Goal: Find specific page/section: Find specific page/section

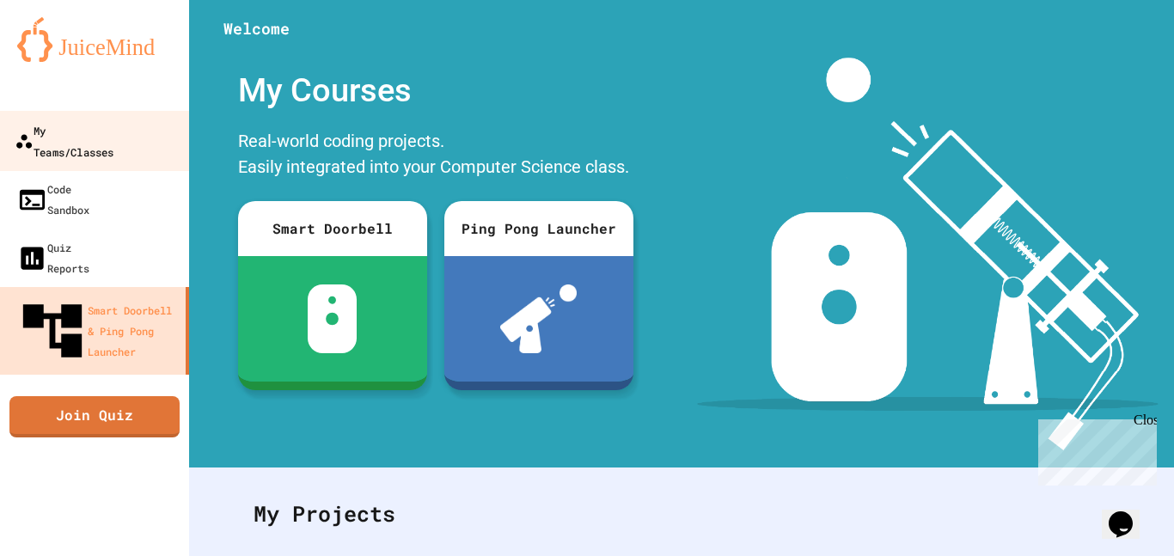
click at [123, 115] on link "My Teams/Classes" at bounding box center [94, 141] width 195 height 60
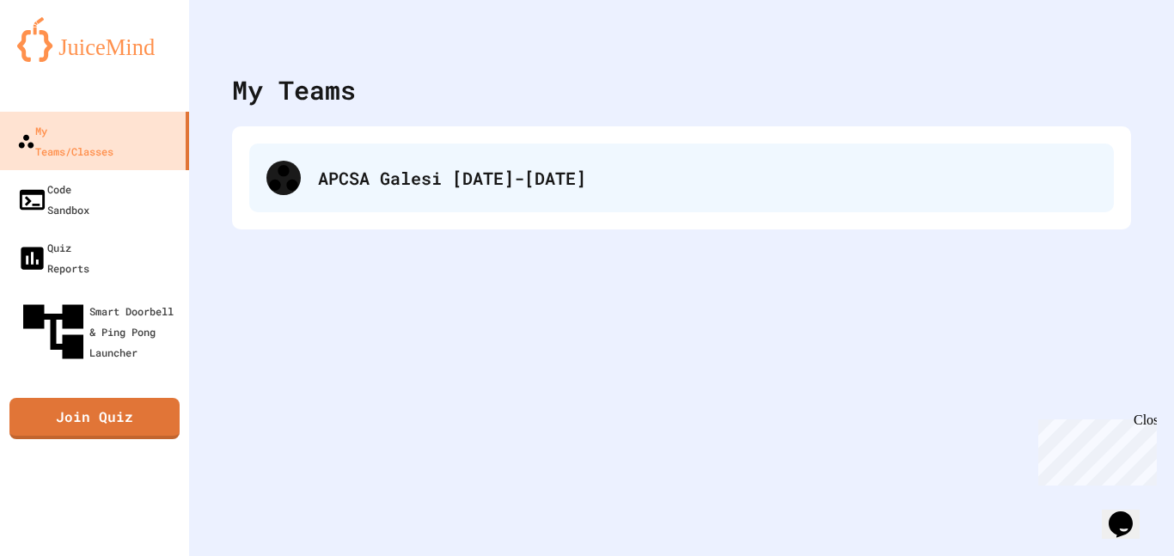
click at [408, 199] on div "APCSA Galesi [DATE]-[DATE]" at bounding box center [681, 178] width 865 height 69
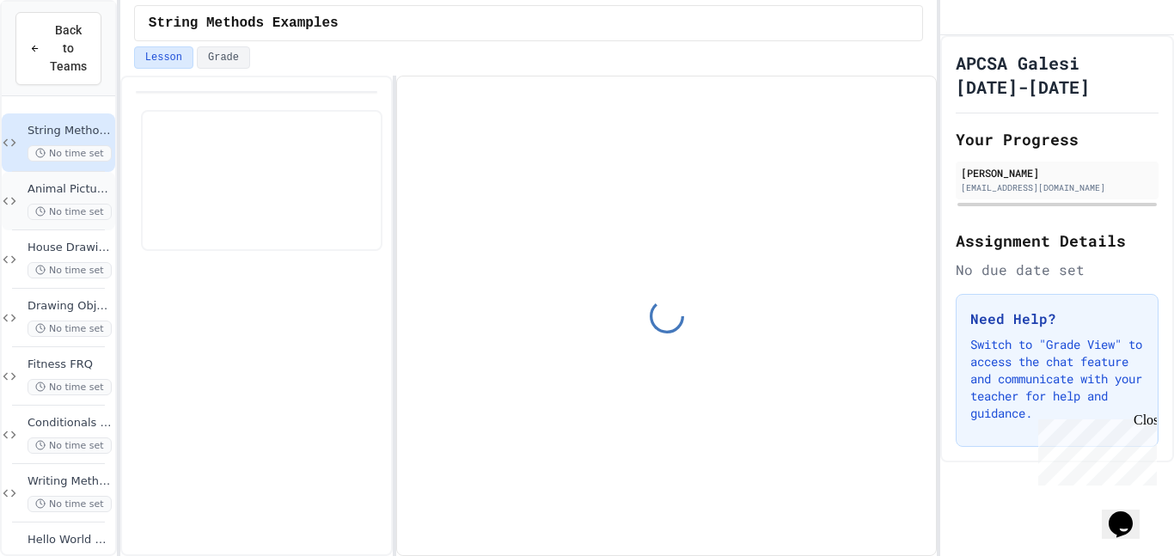
click at [64, 188] on span "Animal Picture Project" at bounding box center [70, 189] width 84 height 15
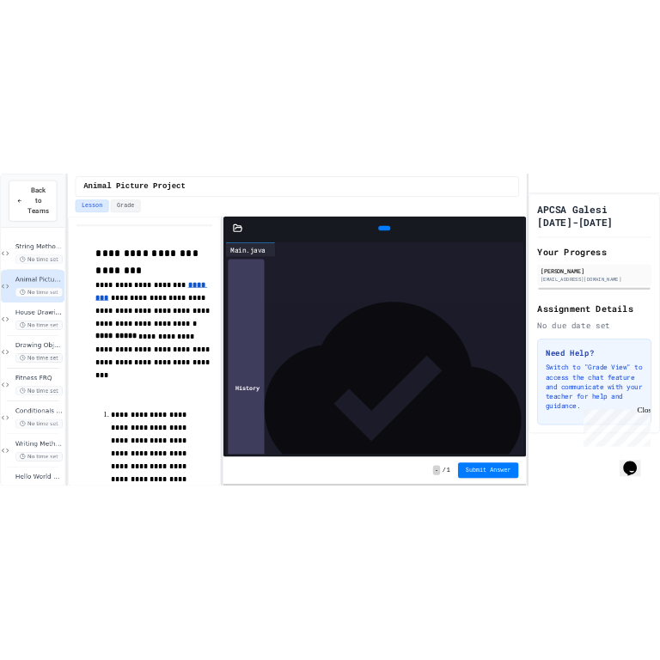
scroll to position [624, 0]
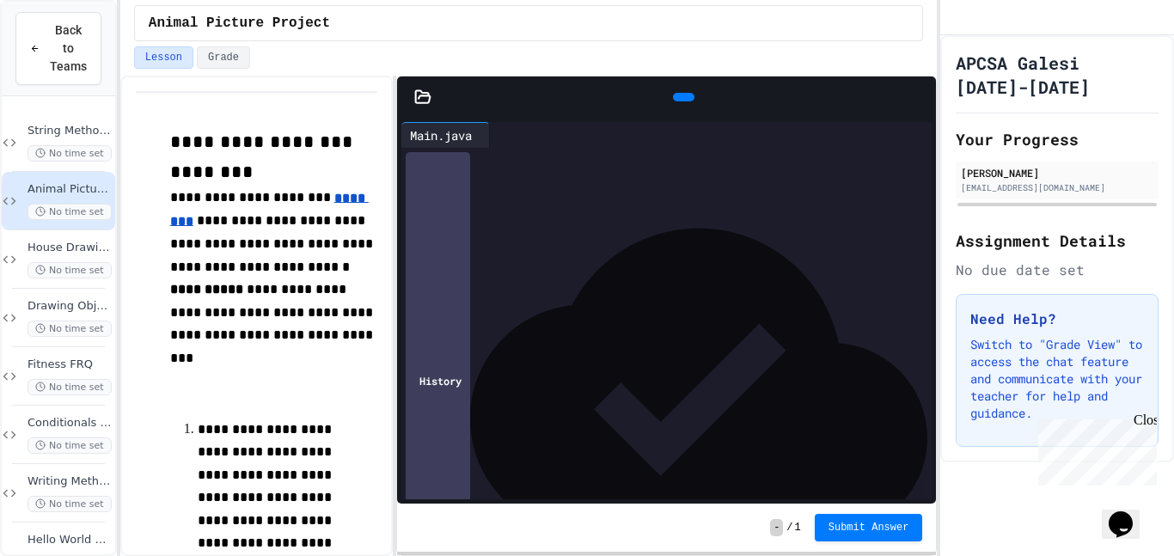
click at [682, 97] on icon at bounding box center [682, 97] width 0 height 0
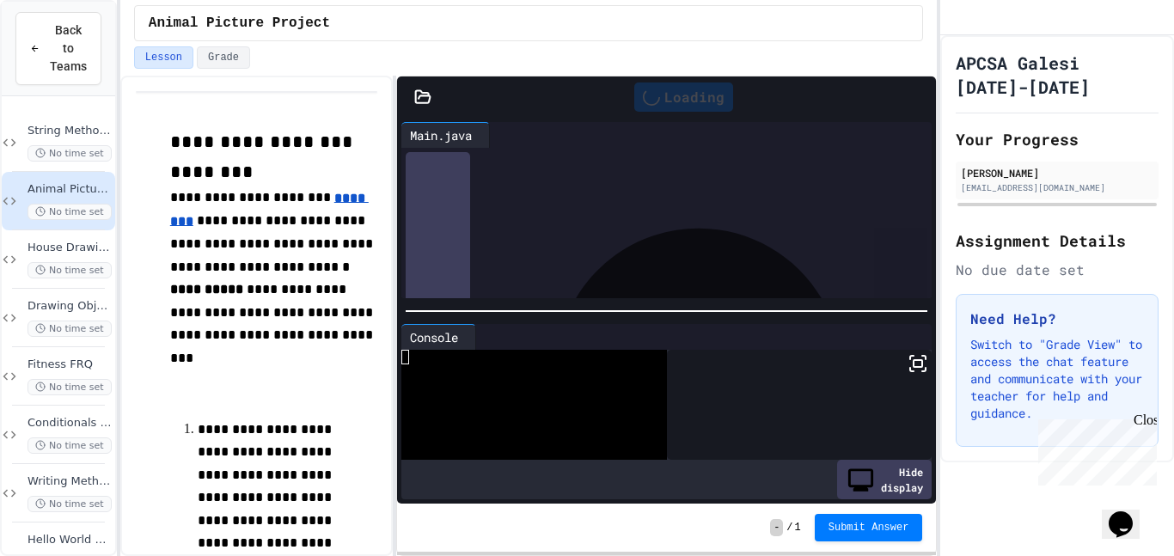
click at [916, 364] on icon at bounding box center [918, 363] width 21 height 21
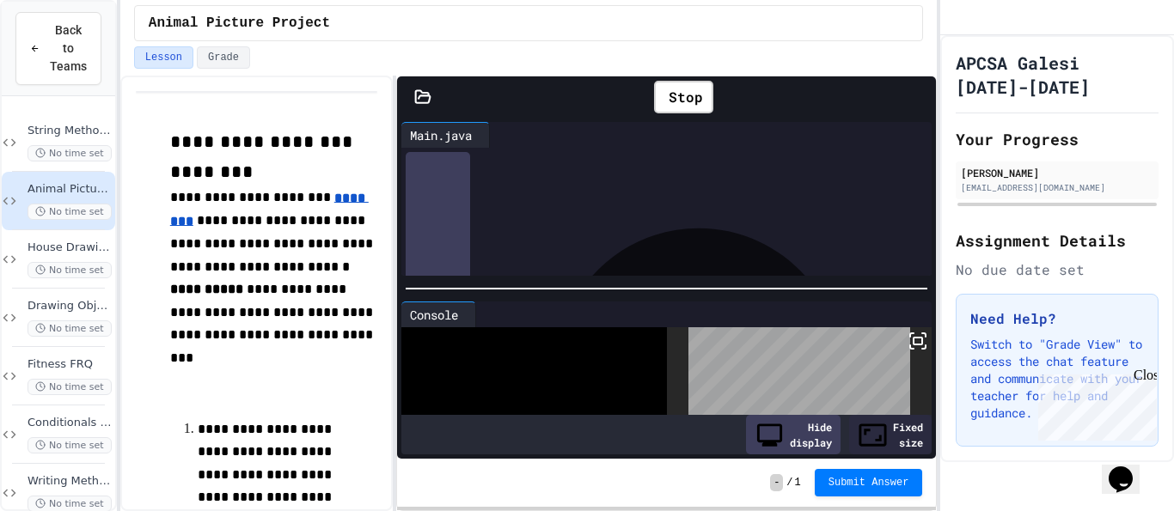
click at [914, 345] on icon at bounding box center [918, 341] width 21 height 21
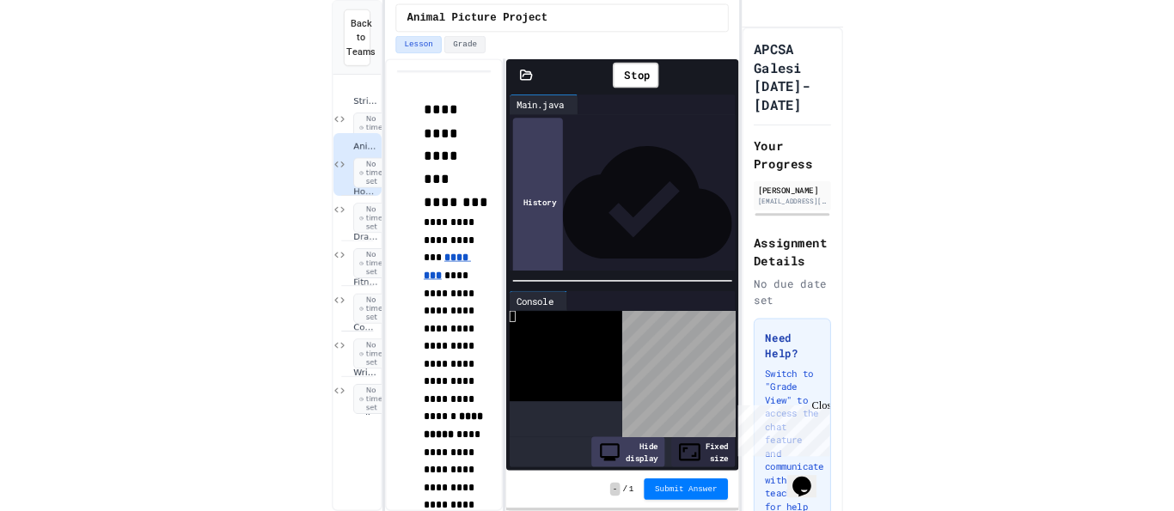
scroll to position [621, 0]
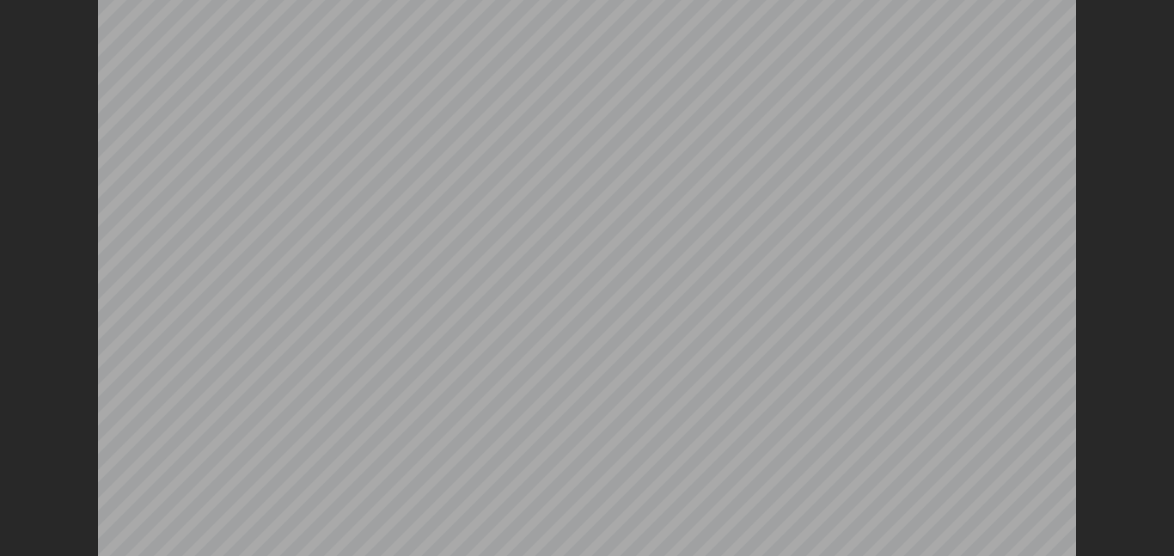
click at [1171, 3] on icon at bounding box center [1171, 3] width 0 height 0
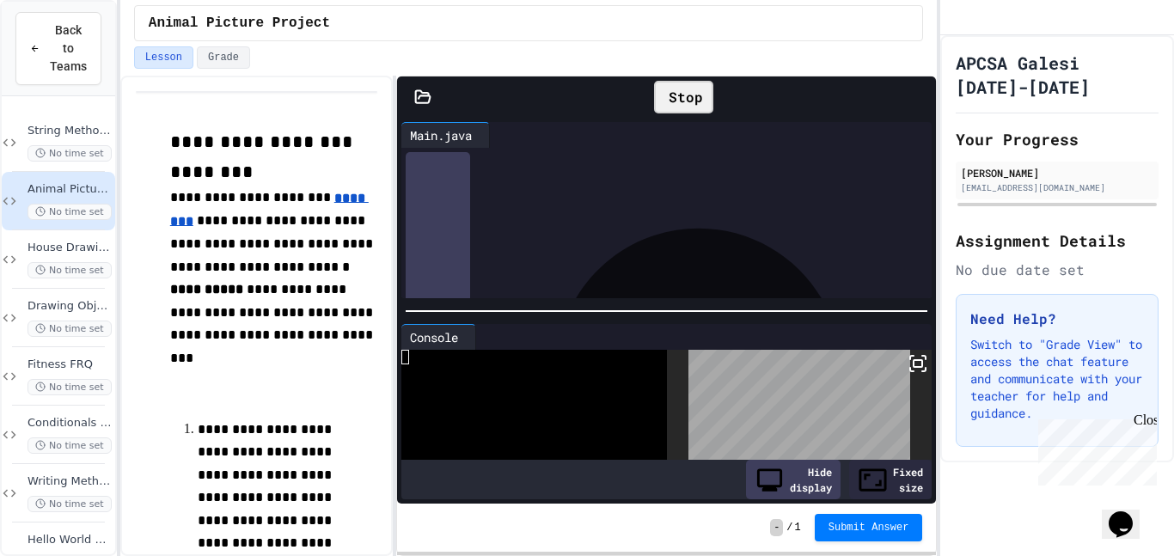
click at [687, 93] on div "Stop" at bounding box center [683, 97] width 59 height 33
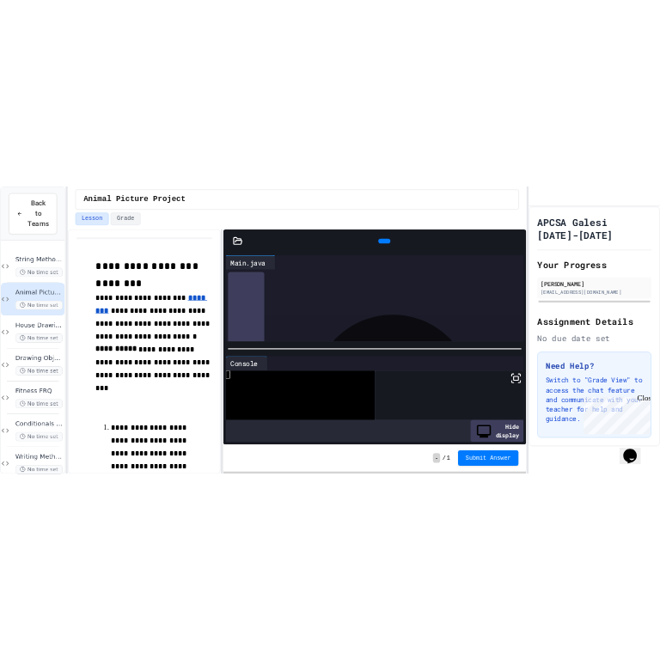
scroll to position [627, 0]
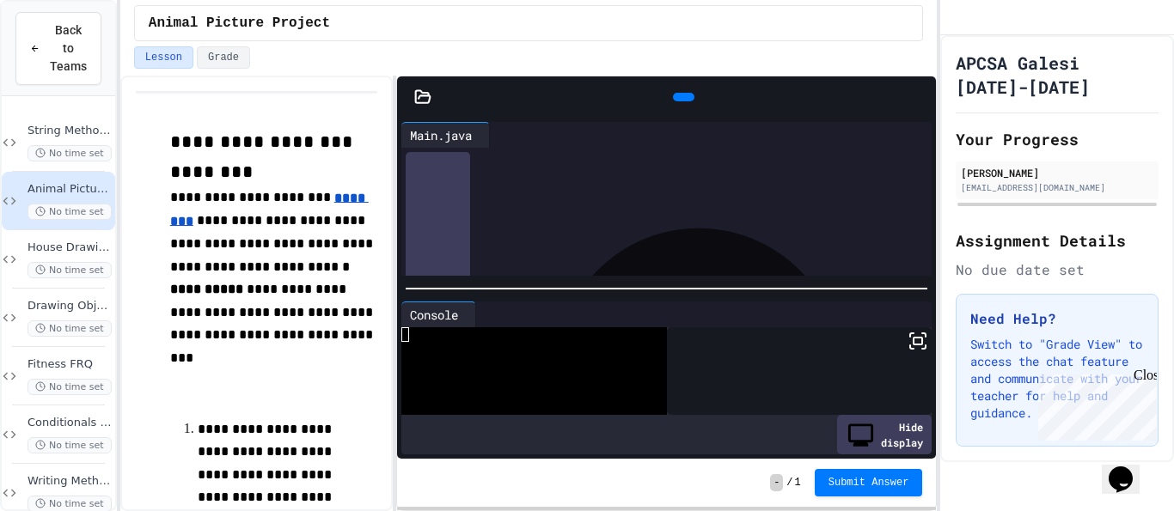
click at [688, 101] on icon at bounding box center [692, 107] width 9 height 12
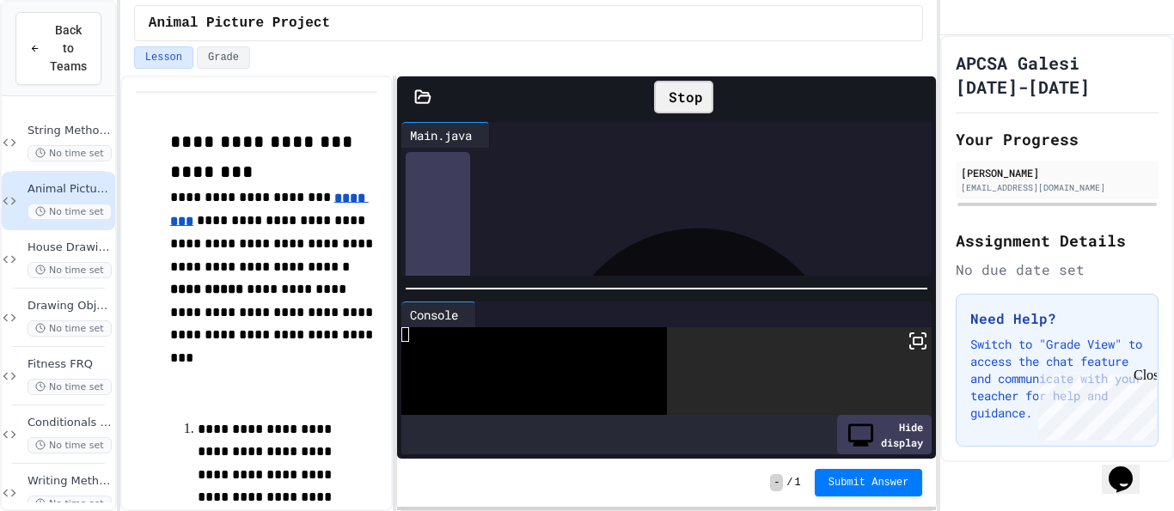
click at [920, 345] on rect at bounding box center [918, 341] width 9 height 7
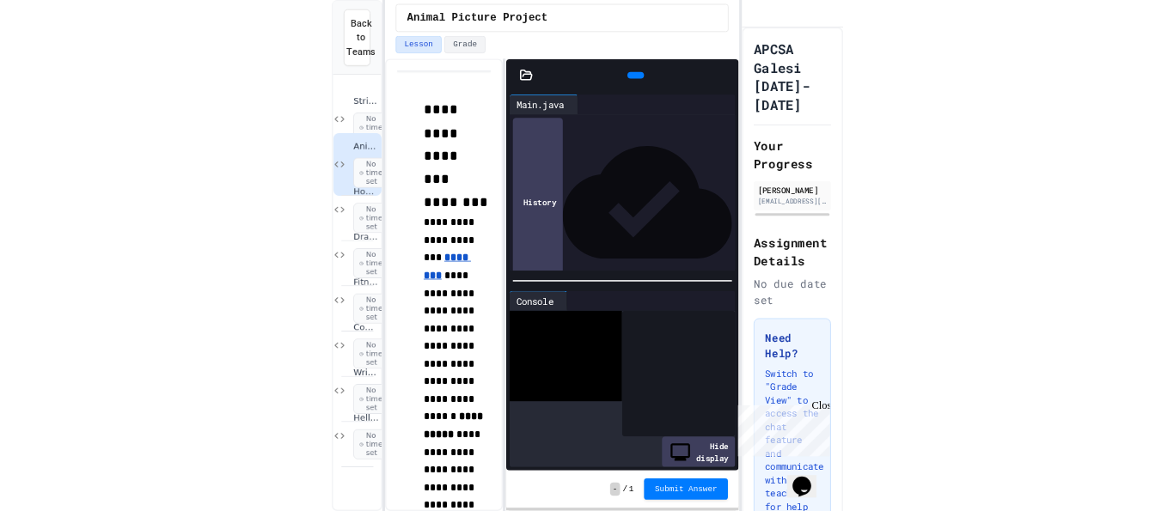
scroll to position [1086, 0]
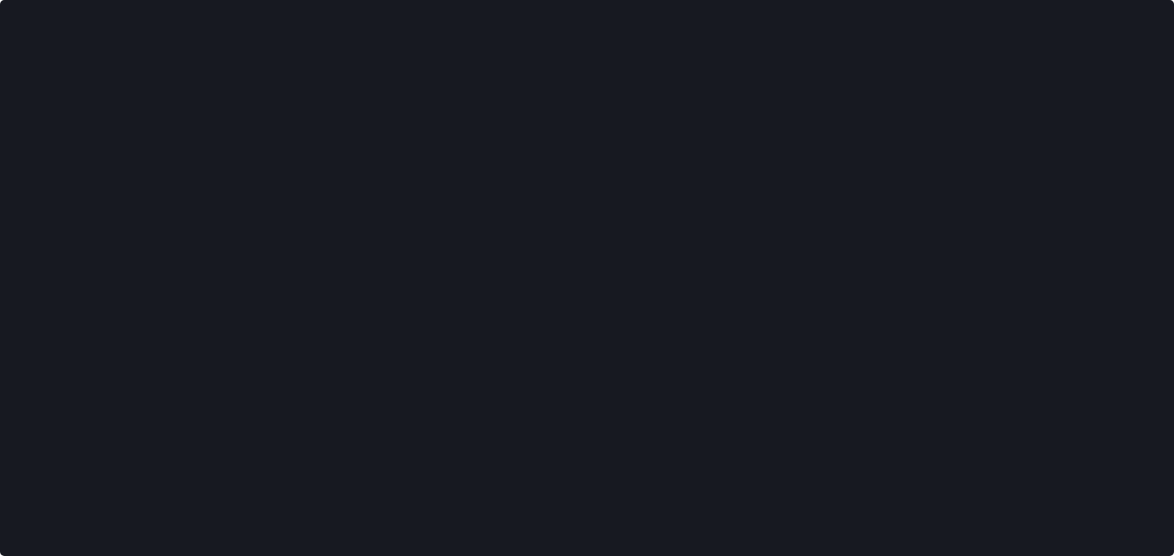
click at [1171, 3] on icon at bounding box center [1171, 3] width 0 height 0
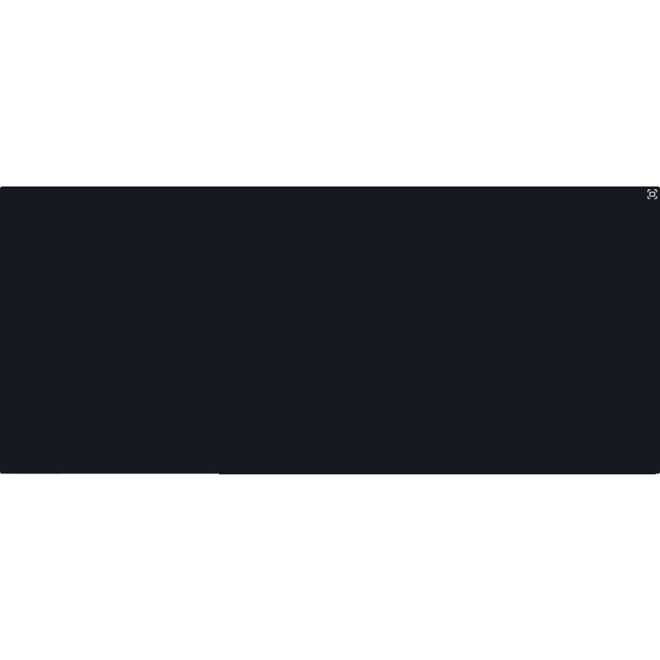
scroll to position [1076, 0]
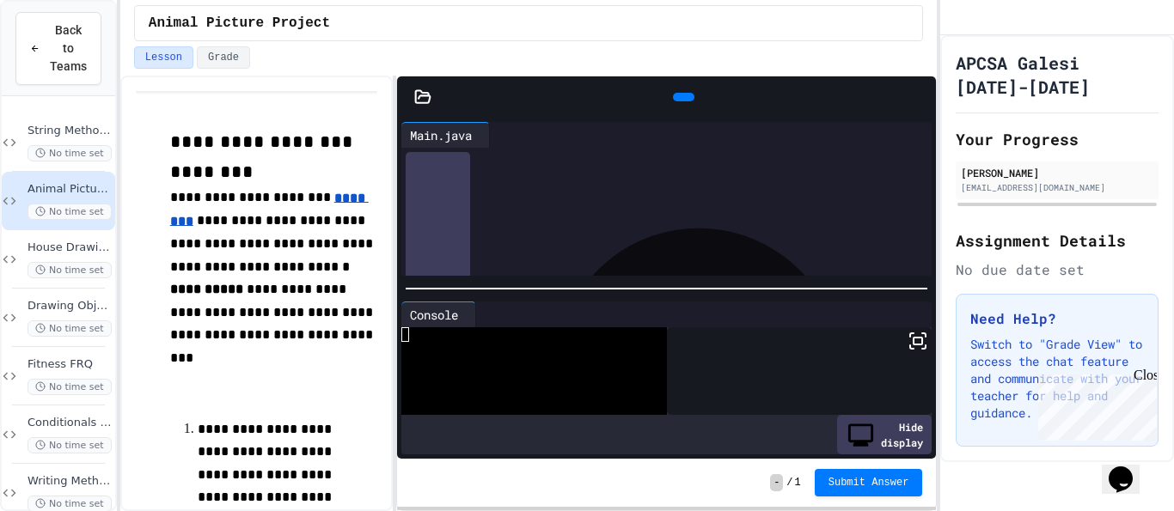
click at [682, 97] on icon at bounding box center [682, 97] width 0 height 0
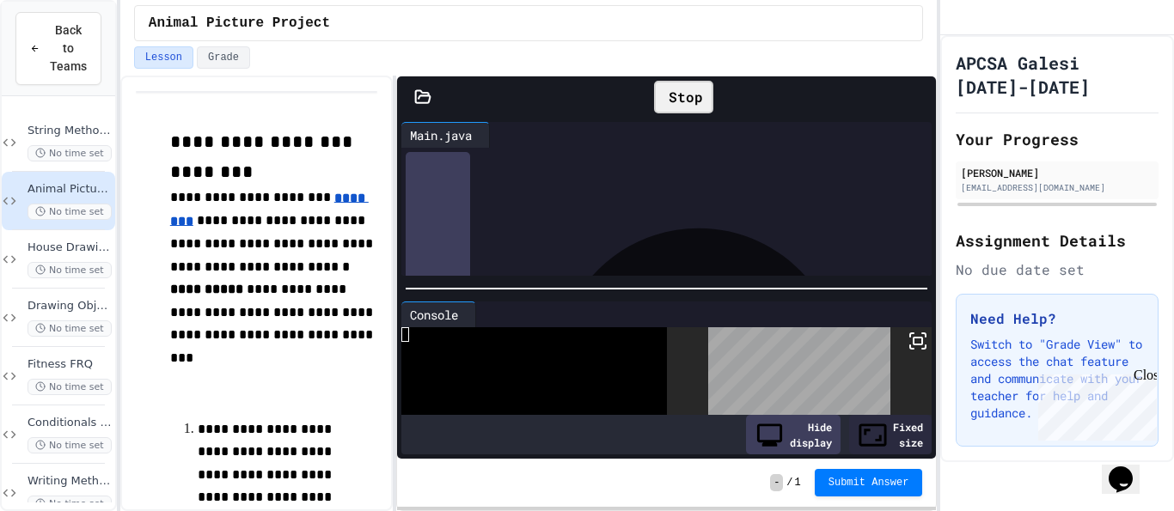
click at [925, 345] on icon at bounding box center [923, 346] width 3 height 3
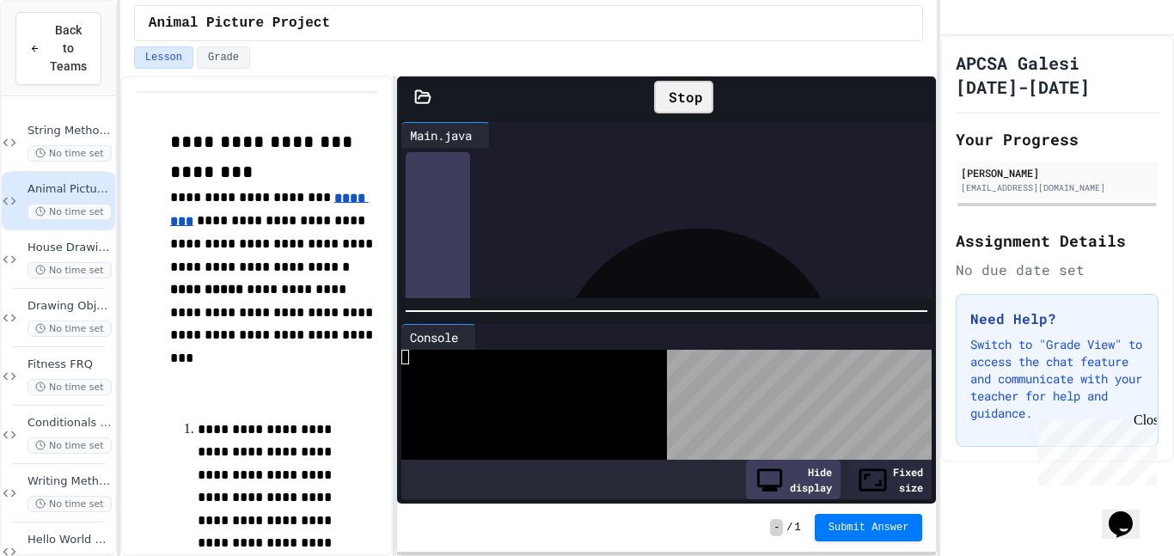
scroll to position [1085, 0]
